Goal: Task Accomplishment & Management: Manage account settings

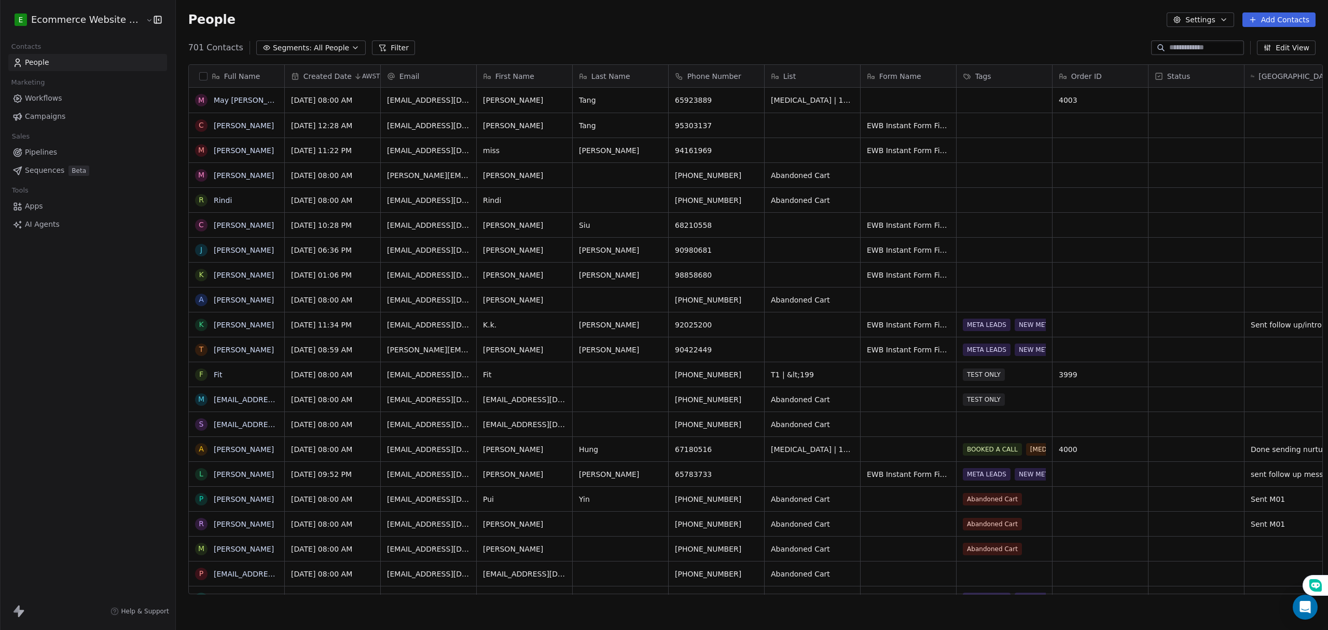
scroll to position [543, 1149]
click at [886, 75] on span "Form Name" at bounding box center [900, 76] width 42 height 10
click at [987, 19] on html "E Ecommerce Website Builder Contacts People Marketing Workflows Campaigns Sales…" at bounding box center [664, 315] width 1328 height 630
click at [1289, 54] on button "Edit View" at bounding box center [1285, 47] width 59 height 15
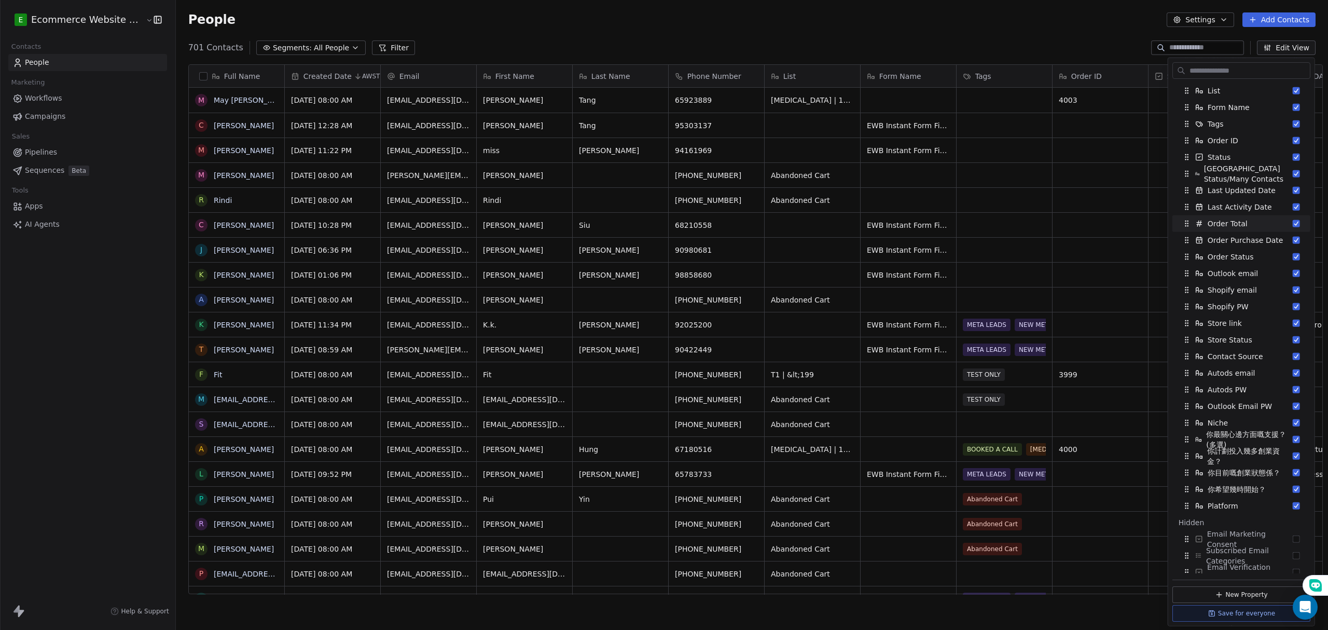
scroll to position [102, 0]
click at [1292, 124] on button "Suggestions" at bounding box center [1295, 122] width 7 height 7
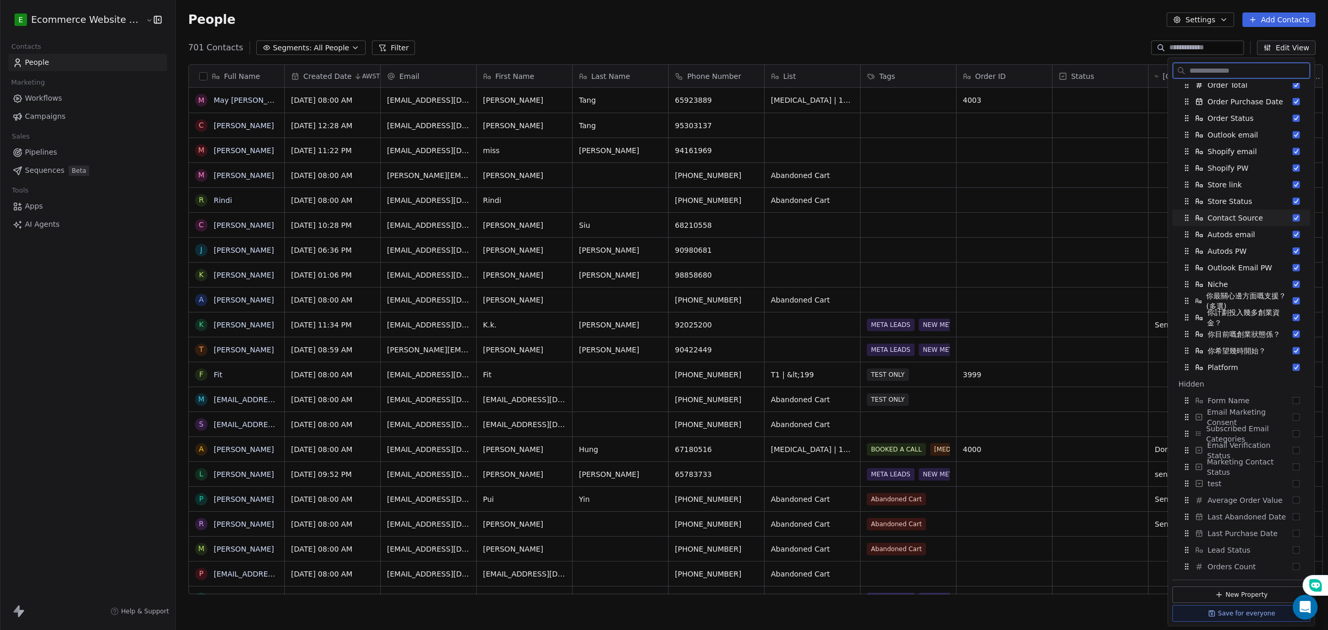
scroll to position [240, 0]
click at [1292, 401] on button "Suggestions" at bounding box center [1295, 399] width 7 height 7
click at [926, 35] on div "People Settings Add Contacts" at bounding box center [752, 19] width 1152 height 39
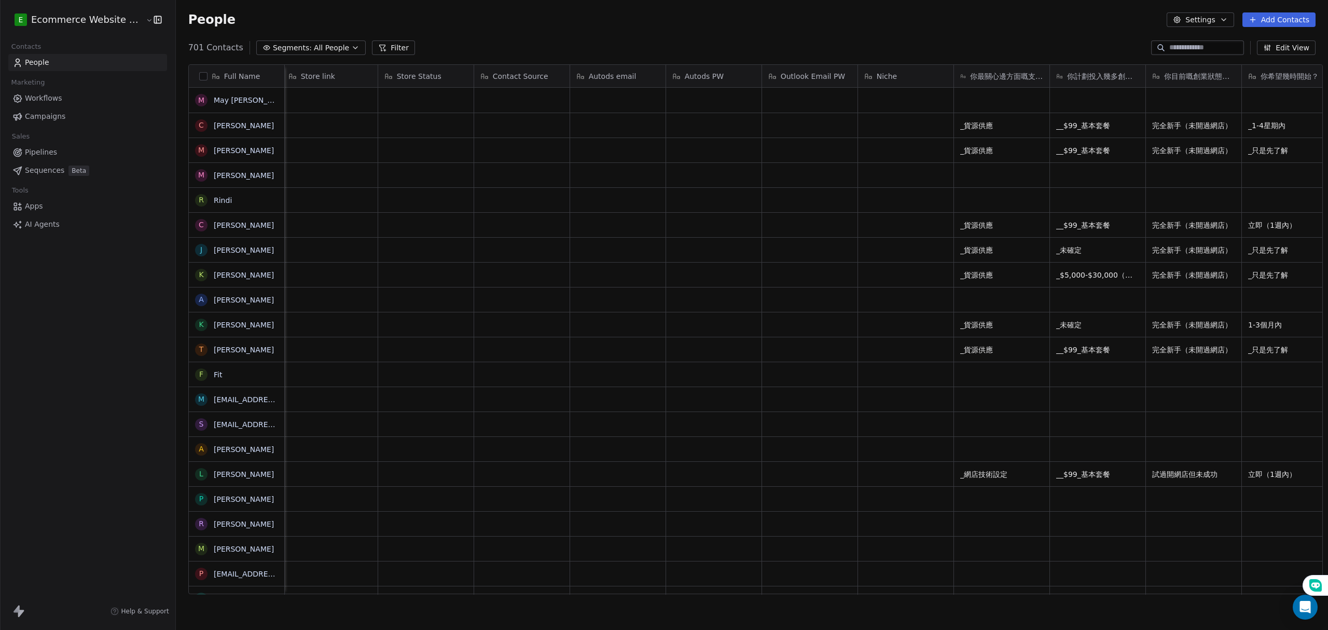
scroll to position [0, 1928]
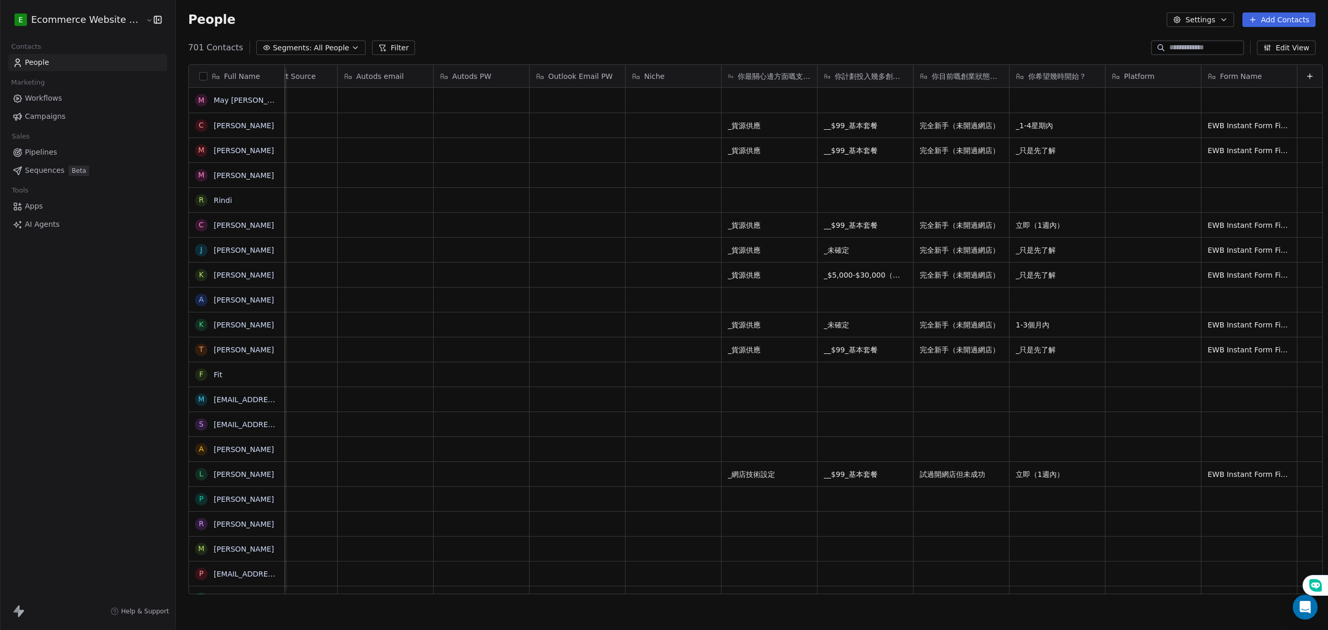
click at [1204, 69] on div "Form Name" at bounding box center [1248, 76] width 95 height 22
drag, startPoint x: 1216, startPoint y: 72, endPoint x: 1185, endPoint y: 73, distance: 30.1
click at [1185, 73] on html "E Ecommerce Website Builder Contacts People Marketing Workflows Campaigns Sales…" at bounding box center [664, 315] width 1328 height 630
click at [1220, 79] on span "Form Name" at bounding box center [1241, 76] width 42 height 10
drag, startPoint x: 1183, startPoint y: 77, endPoint x: 1172, endPoint y: 77, distance: 10.4
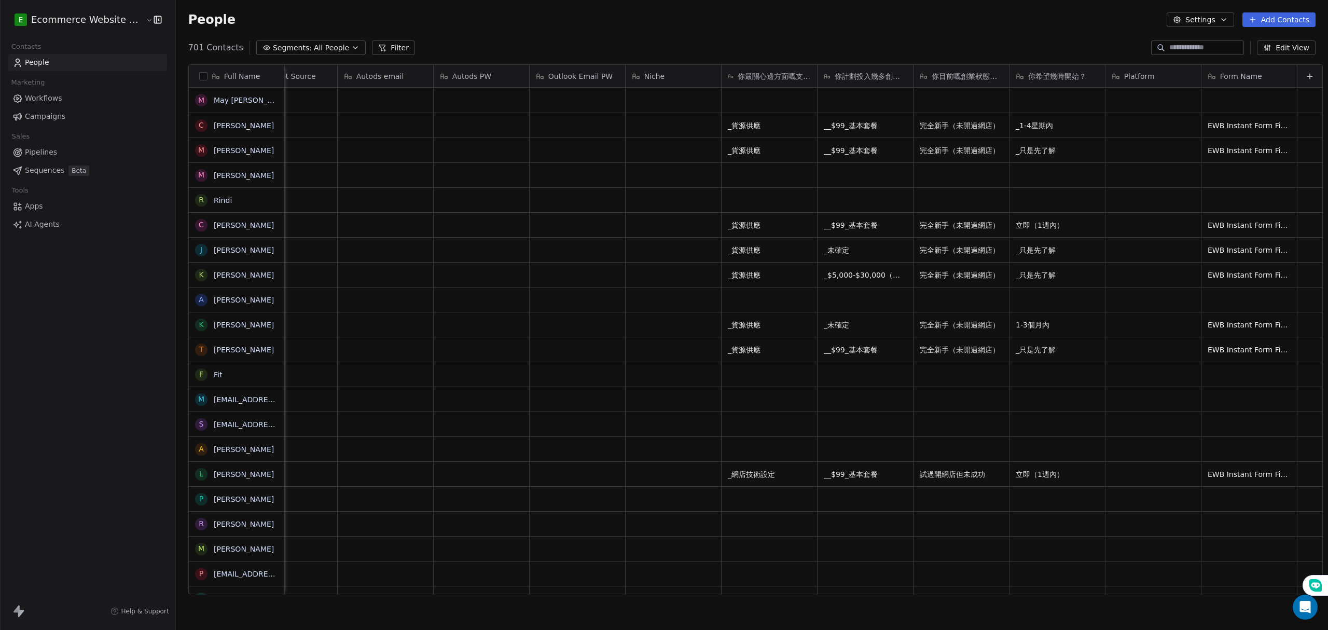
click at [1172, 77] on html "E Ecommerce Website Builder Contacts People Marketing Workflows Campaigns Sales…" at bounding box center [664, 315] width 1328 height 630
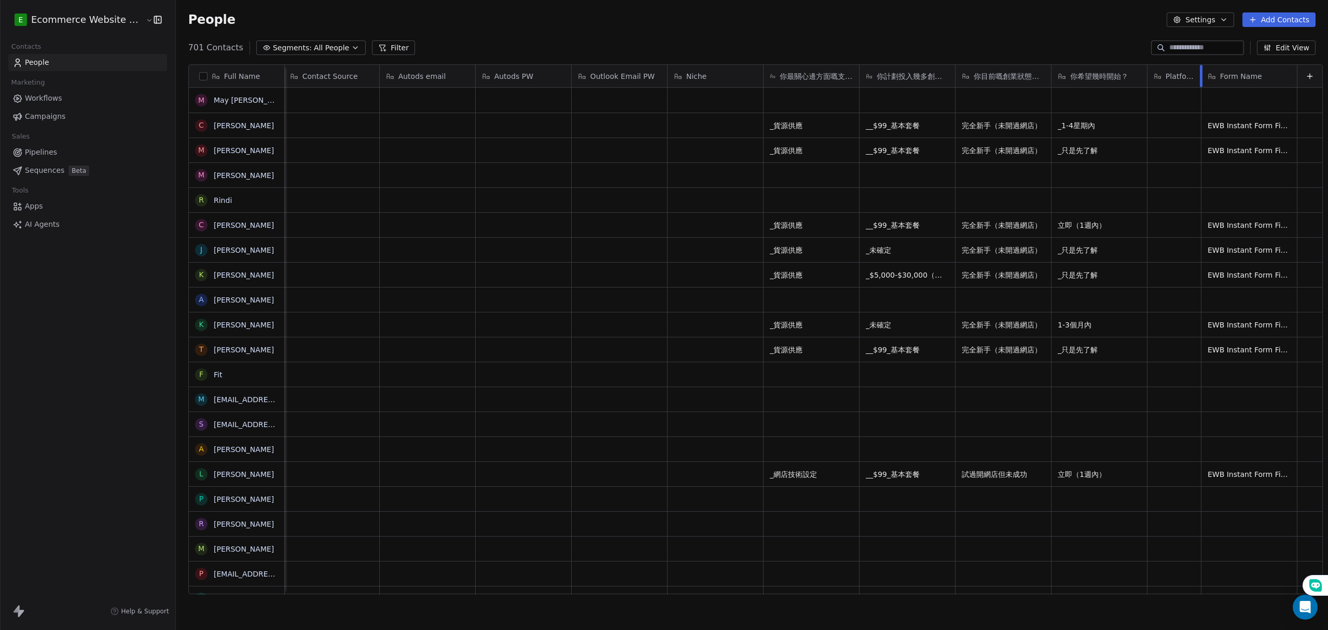
scroll to position [0, 1884]
drag, startPoint x: 1181, startPoint y: 75, endPoint x: 1182, endPoint y: 92, distance: 17.2
click at [1230, 83] on div "Form Name" at bounding box center [1253, 76] width 95 height 22
click at [1230, 83] on html "E Ecommerce Website Builder Contacts People Marketing Workflows Campaigns Sales…" at bounding box center [664, 315] width 1328 height 630
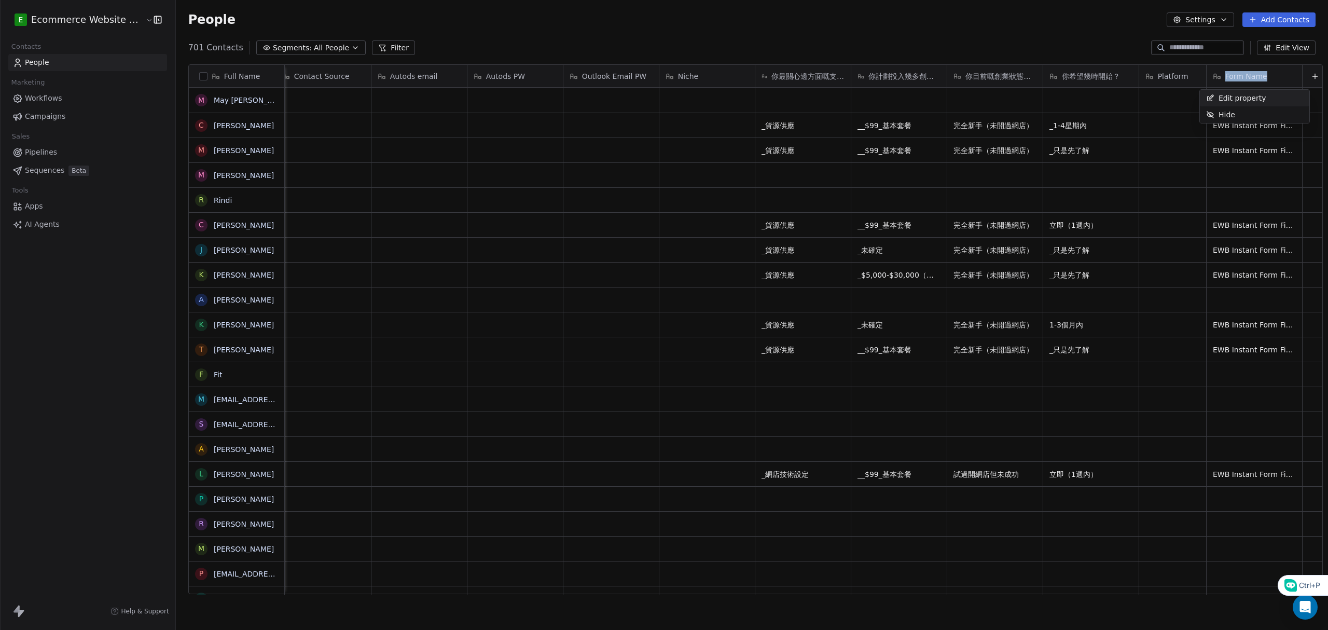
click at [1230, 83] on html "E Ecommerce Website Builder Contacts People Marketing Workflows Campaigns Sales…" at bounding box center [664, 315] width 1328 height 630
click at [1223, 82] on div at bounding box center [1223, 82] width 0 height 0
click at [1245, 71] on span "Form Name" at bounding box center [1246, 76] width 42 height 10
drag, startPoint x: 1261, startPoint y: 71, endPoint x: 1183, endPoint y: 79, distance: 78.2
click at [1176, 79] on html "E Ecommerce Website Builder Contacts People Marketing Workflows Campaigns Sales…" at bounding box center [664, 315] width 1328 height 630
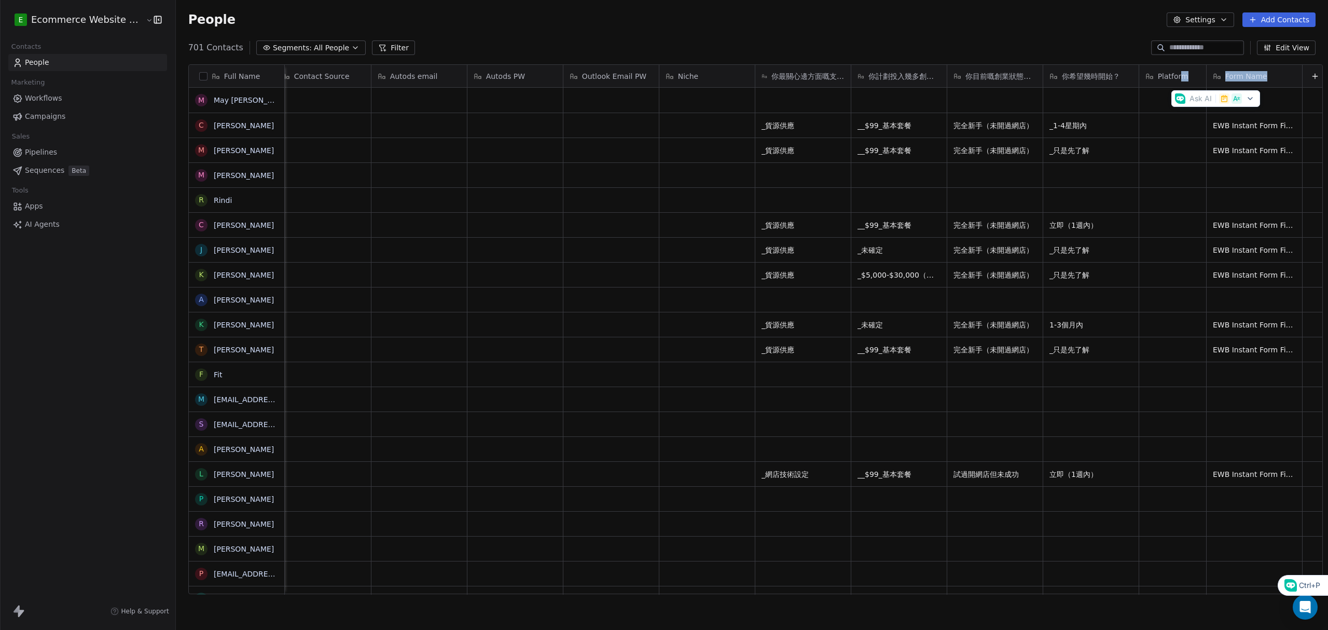
click at [1261, 82] on div "Form Name" at bounding box center [1253, 76] width 95 height 22
drag, startPoint x: 1259, startPoint y: 81, endPoint x: 1216, endPoint y: 85, distance: 43.2
drag, startPoint x: 1216, startPoint y: 85, endPoint x: 1222, endPoint y: 76, distance: 11.2
click at [1225, 76] on span "Form Name" at bounding box center [1246, 76] width 42 height 10
drag, startPoint x: 1224, startPoint y: 77, endPoint x: 1200, endPoint y: 74, distance: 24.1
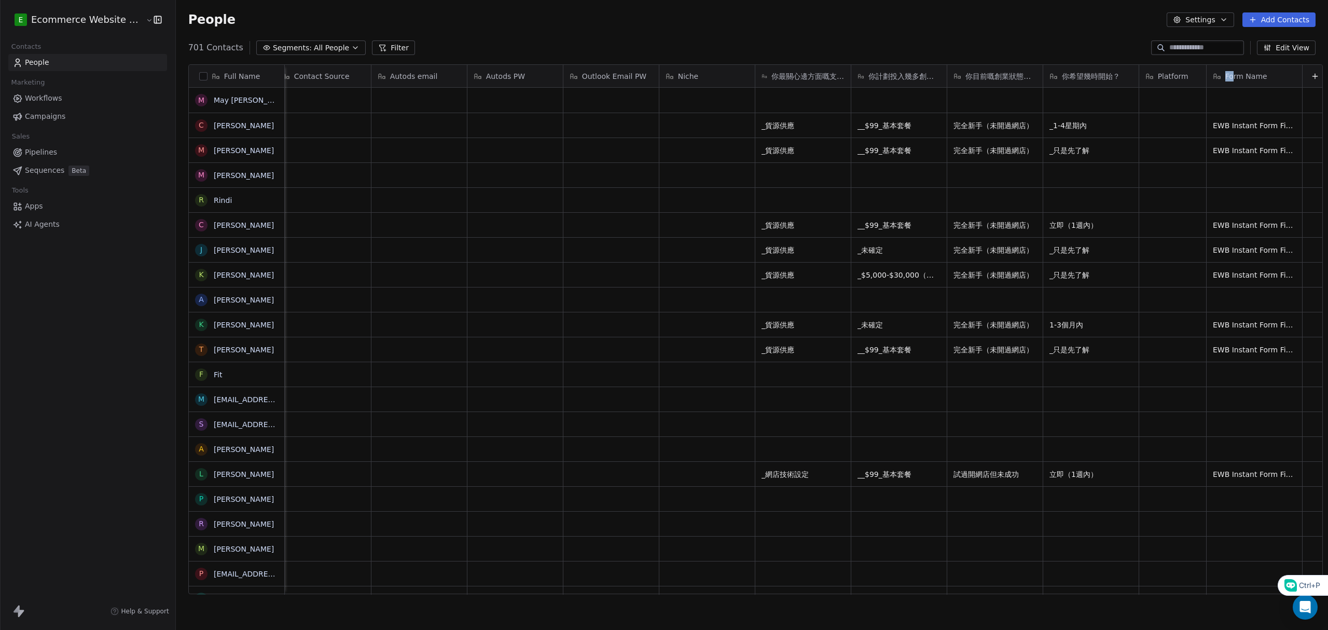
click at [1195, 77] on html "E Ecommerce Website Builder Contacts People Marketing Workflows Campaigns Sales…" at bounding box center [664, 315] width 1328 height 630
drag, startPoint x: 1228, startPoint y: 65, endPoint x: 1210, endPoint y: 65, distance: 18.1
click at [1228, 65] on div "Form Name" at bounding box center [1253, 76] width 95 height 22
drag, startPoint x: 1199, startPoint y: 67, endPoint x: 1222, endPoint y: 59, distance: 24.1
click at [1202, 64] on html "E Ecommerce Website Builder Contacts People Marketing Workflows Campaigns Sales…" at bounding box center [664, 315] width 1328 height 630
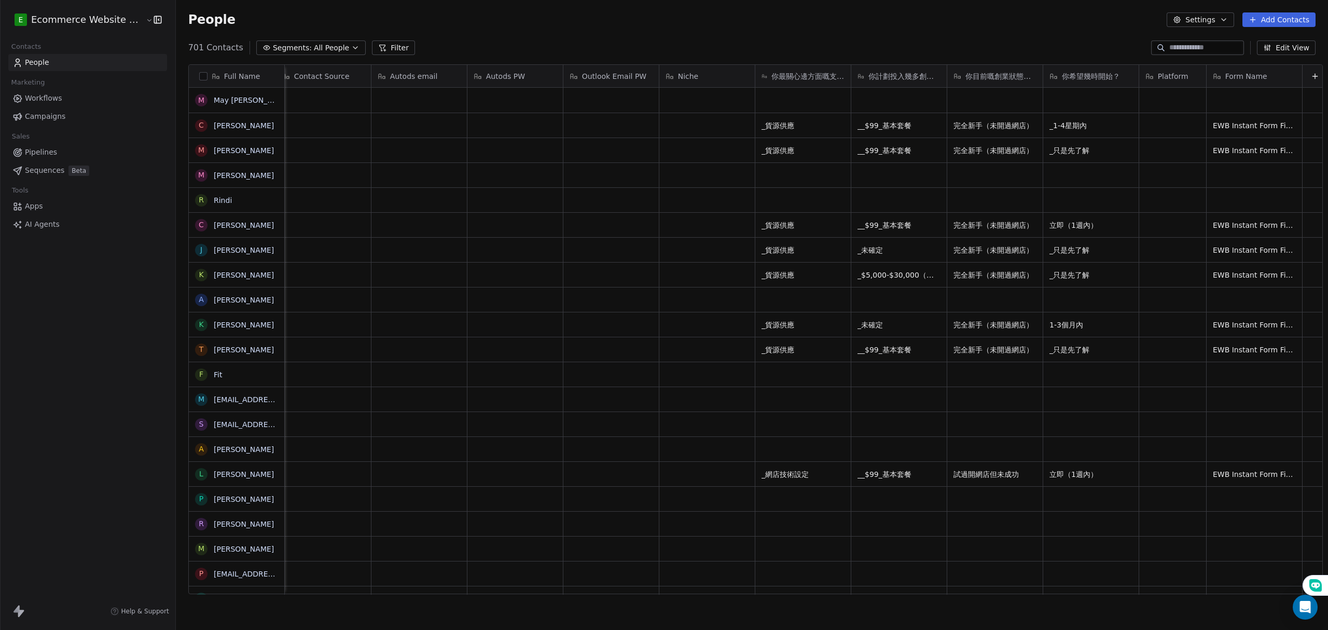
click at [1283, 48] on button "Edit View" at bounding box center [1285, 47] width 59 height 15
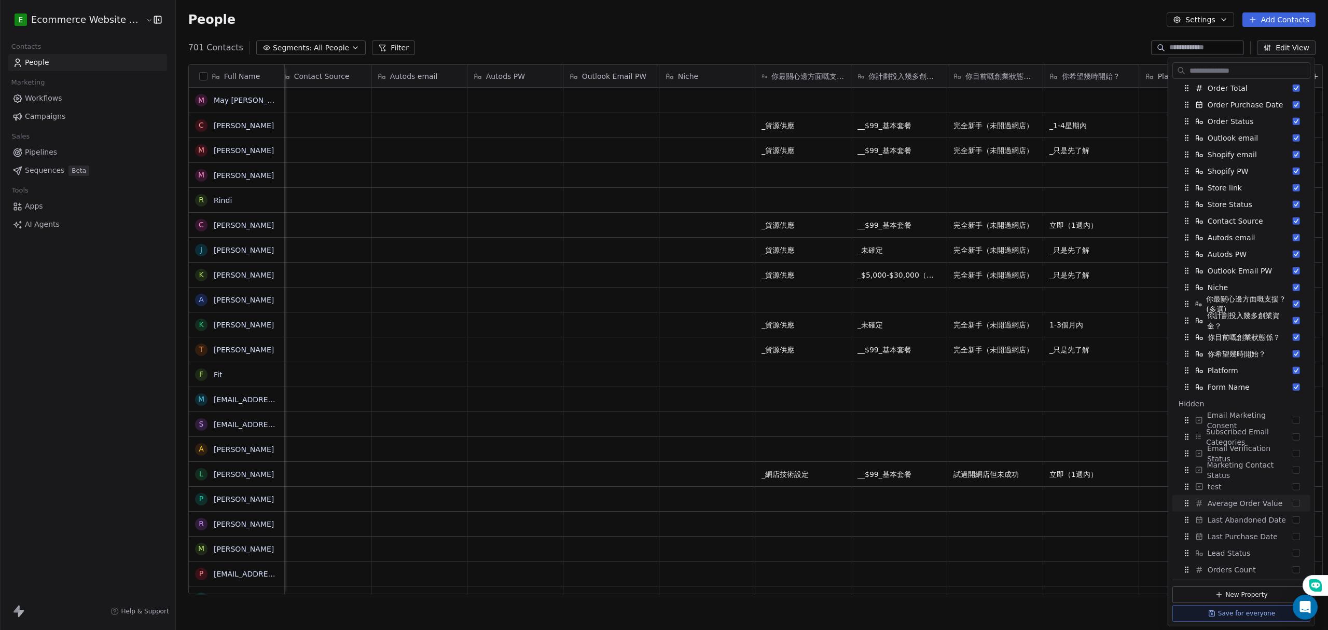
scroll to position [240, 0]
